Goal: Transaction & Acquisition: Purchase product/service

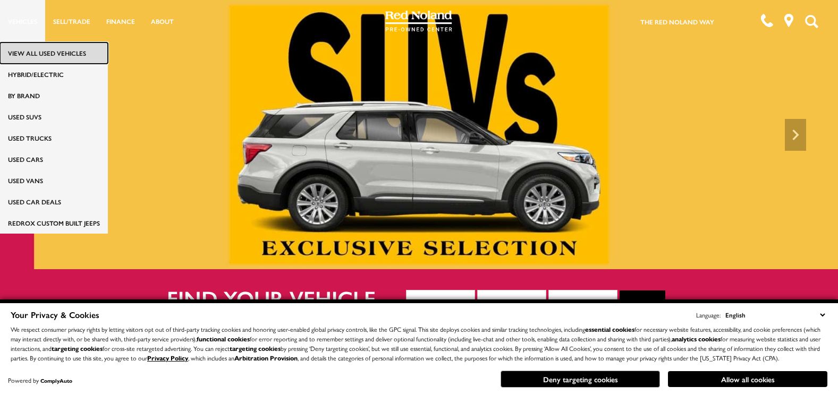
click at [26, 47] on link "View All Used Vehicles" at bounding box center [54, 53] width 108 height 21
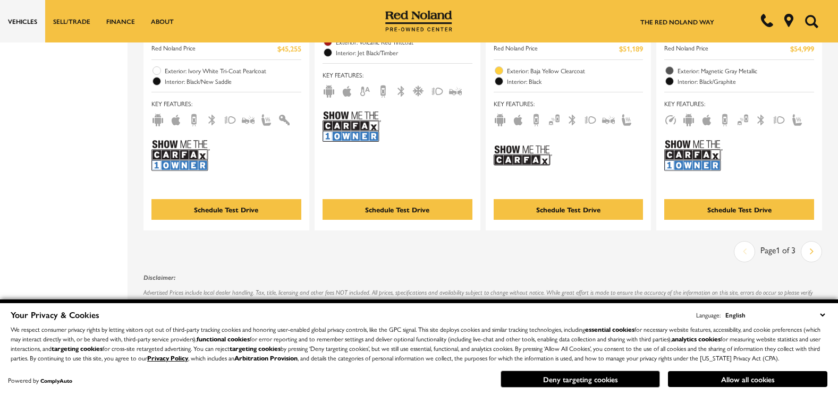
scroll to position [2232, 0]
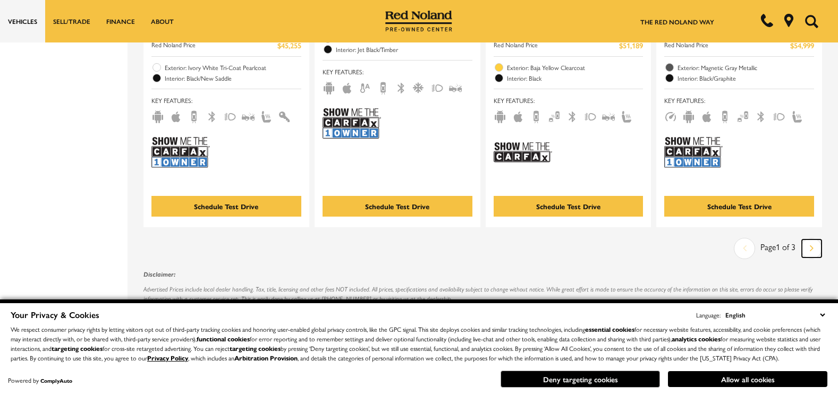
click at [814, 240] on icon "next page" at bounding box center [812, 248] width 4 height 17
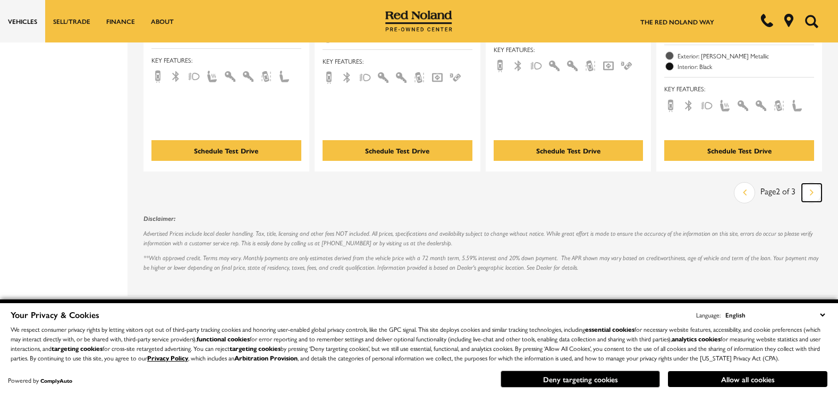
scroll to position [2360, 0]
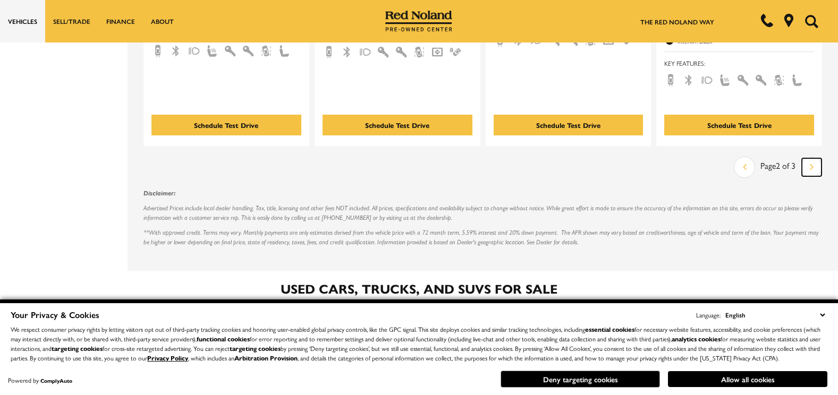
click at [814, 161] on link "Next" at bounding box center [812, 167] width 20 height 18
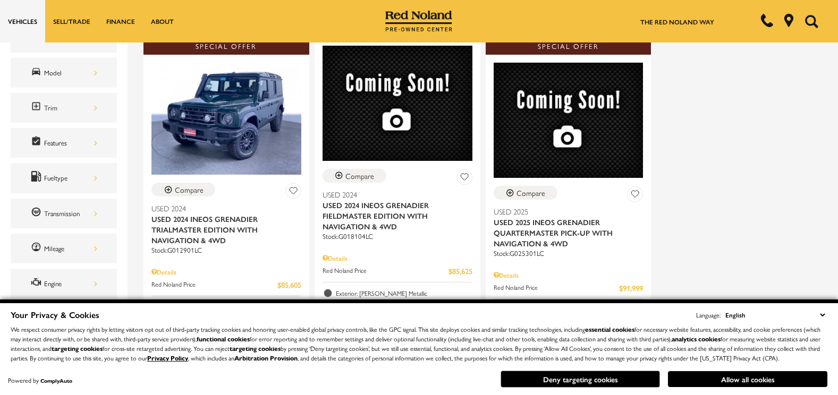
scroll to position [234, 0]
